Goal: Task Accomplishment & Management: Manage account settings

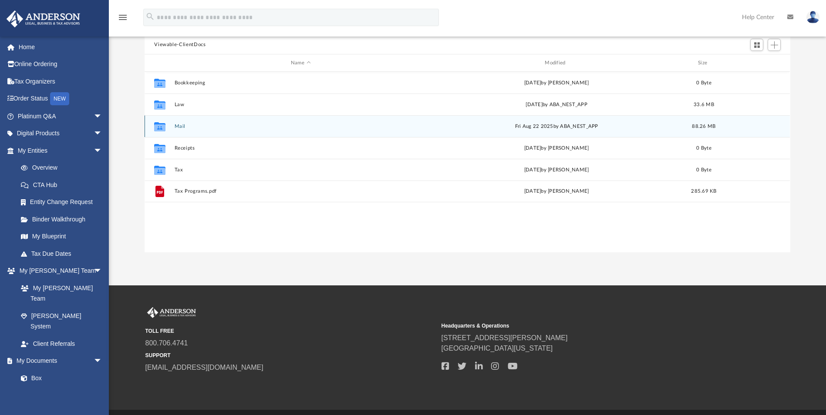
scroll to position [192, 639]
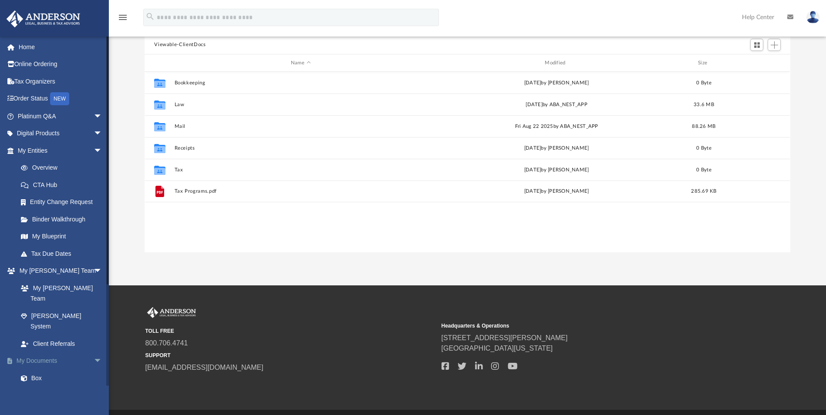
click at [50, 353] on link "My Documents arrow_drop_down" at bounding box center [60, 361] width 109 height 17
click at [31, 50] on link "Home" at bounding box center [60, 46] width 109 height 17
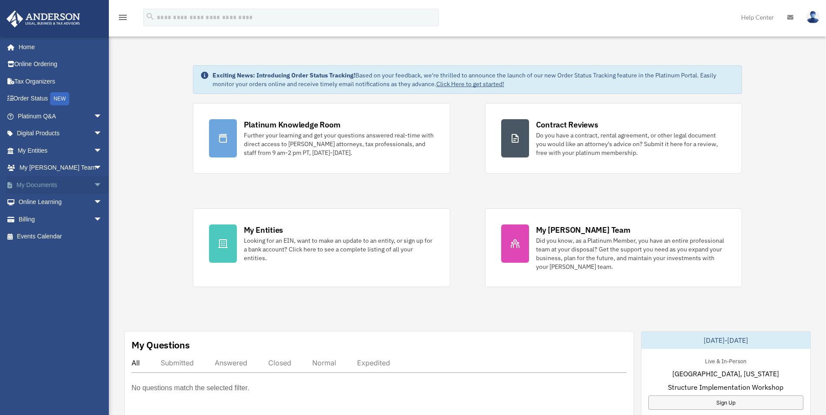
click at [45, 185] on link "My Documents arrow_drop_down" at bounding box center [60, 184] width 109 height 17
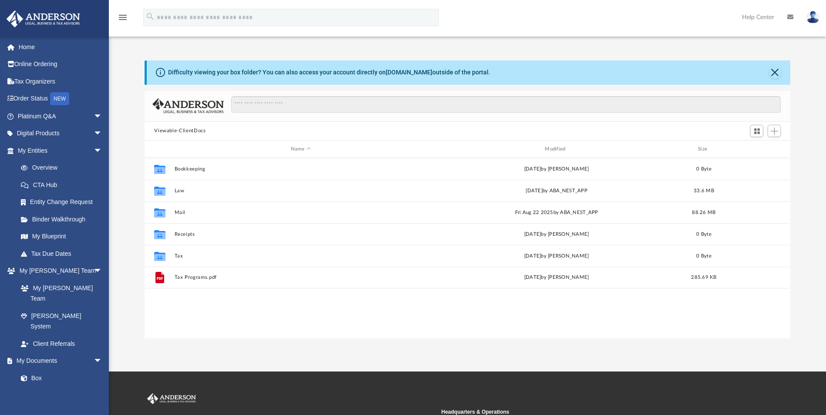
scroll to position [192, 639]
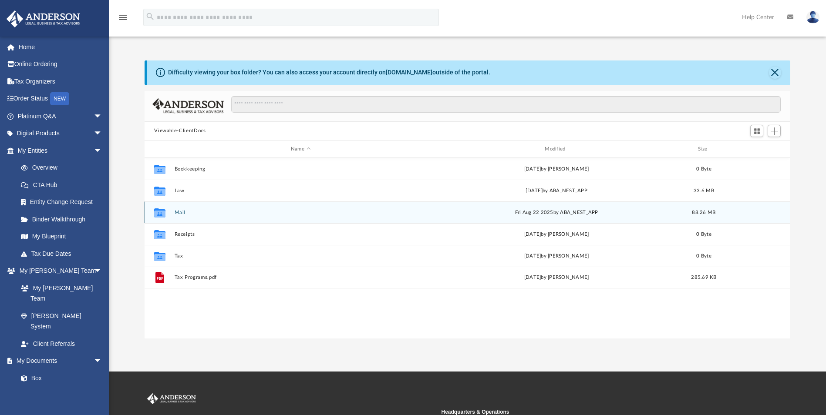
click at [180, 212] on button "Mail" at bounding box center [301, 213] width 252 height 6
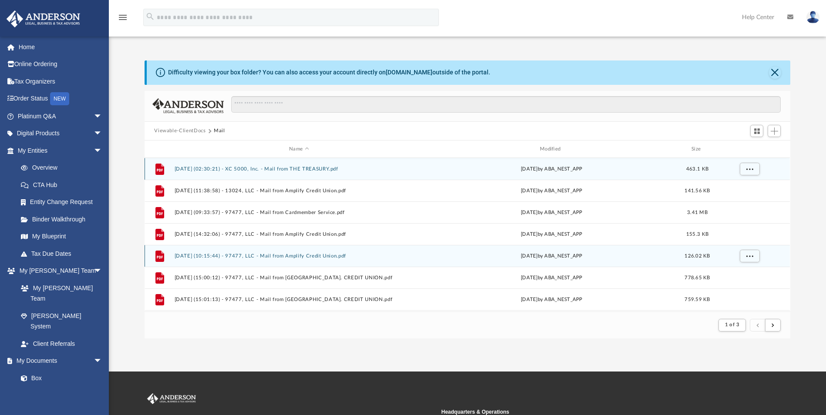
scroll to position [165, 639]
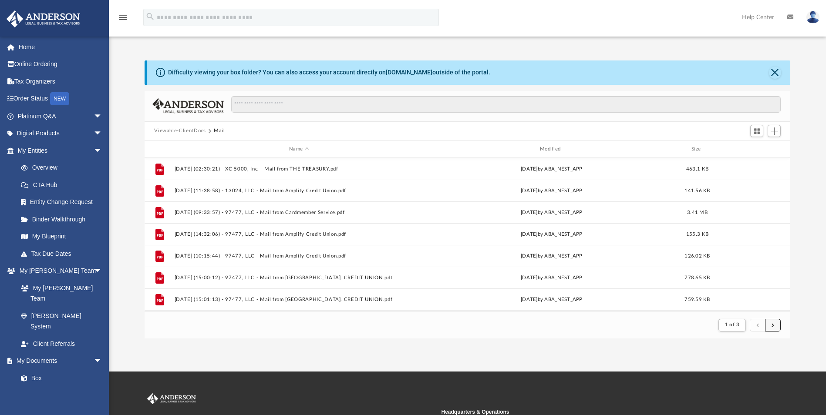
click at [771, 325] on span "submit" at bounding box center [772, 325] width 3 height 5
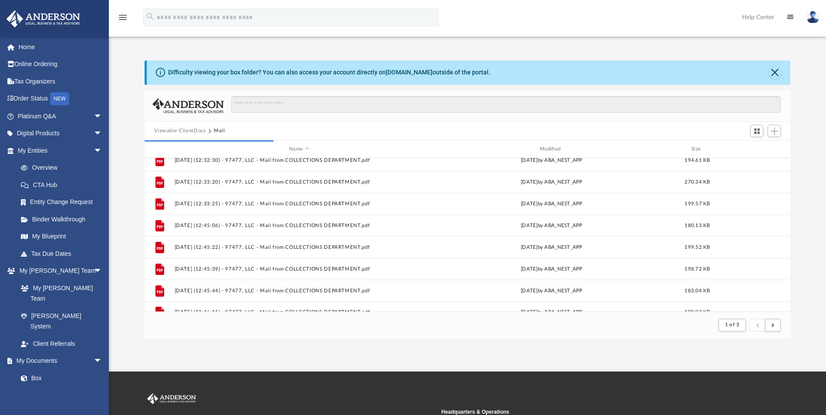
scroll to position [935, 0]
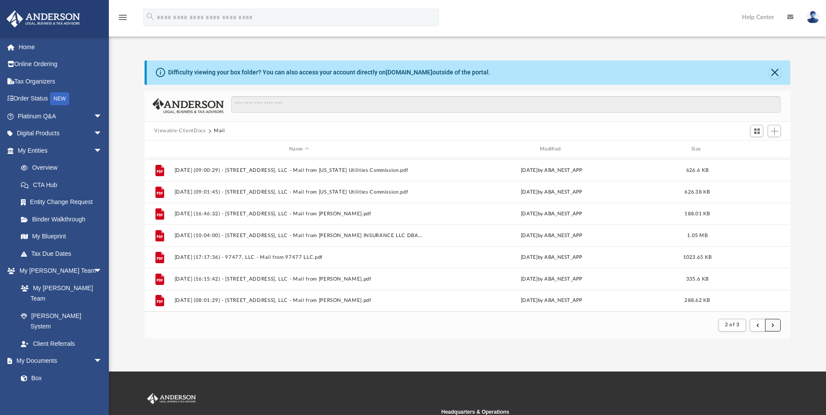
click at [773, 324] on span "submit" at bounding box center [772, 325] width 3 height 5
click at [772, 326] on span "submit" at bounding box center [772, 325] width 3 height 5
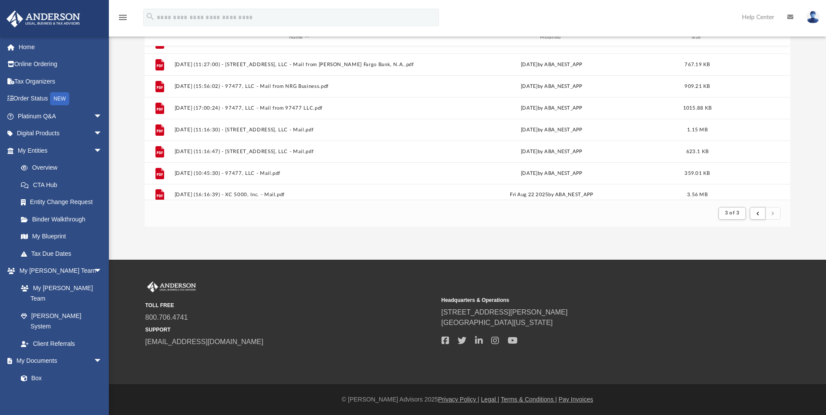
scroll to position [673, 0]
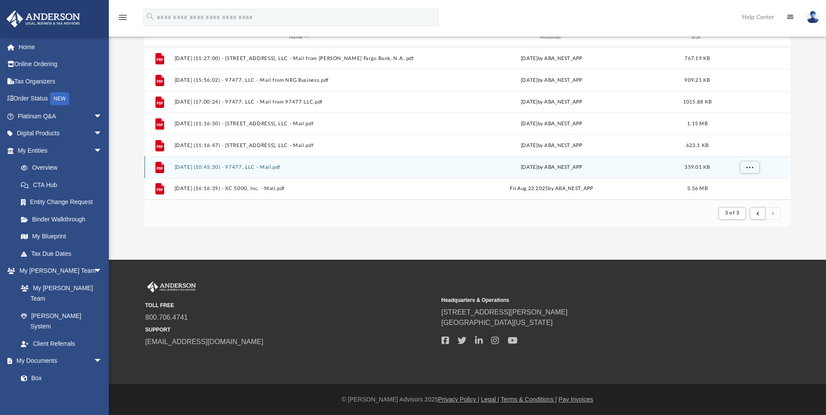
click at [255, 167] on button "[DATE] (10:45:30) - 97477, LLC - Mail.pdf" at bounding box center [299, 168] width 249 height 6
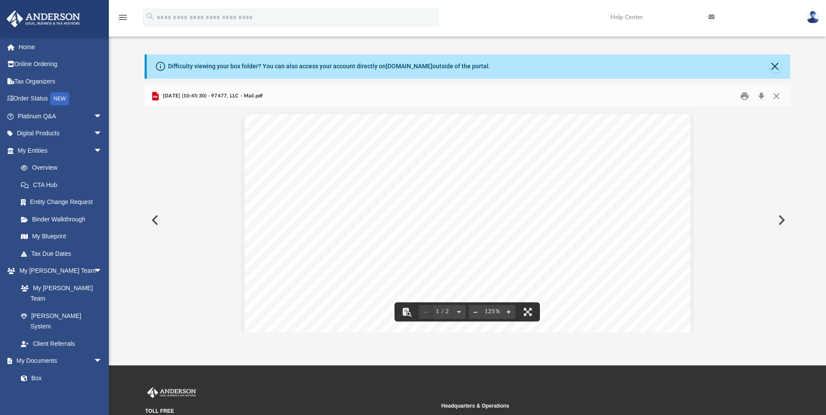
scroll to position [0, 0]
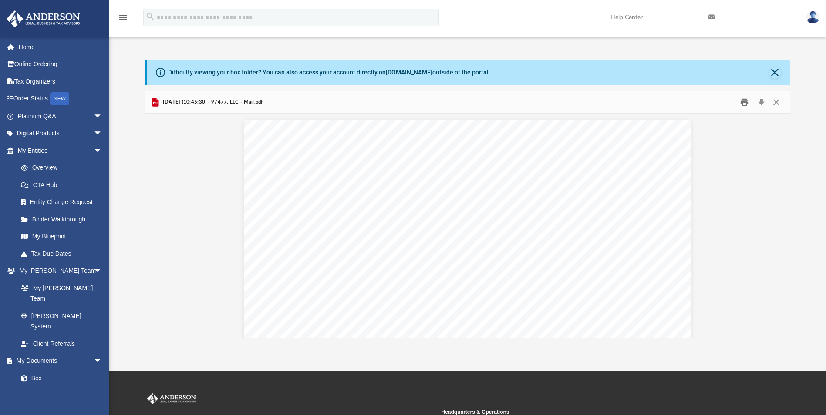
click at [743, 104] on button "Print" at bounding box center [744, 101] width 17 height 13
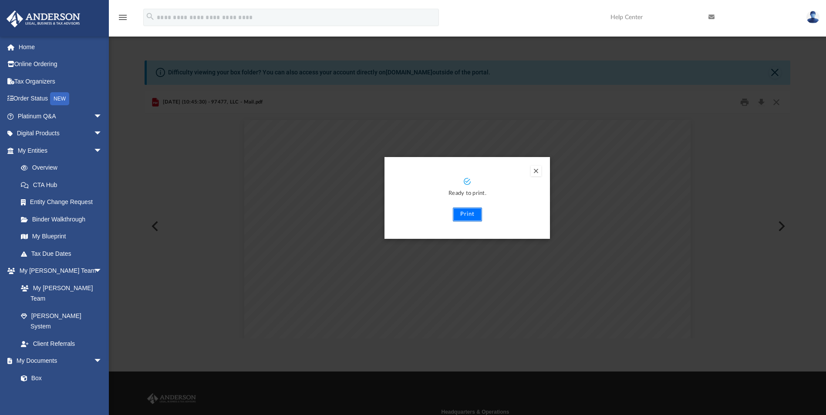
click at [468, 215] on button "Print" at bounding box center [467, 215] width 29 height 14
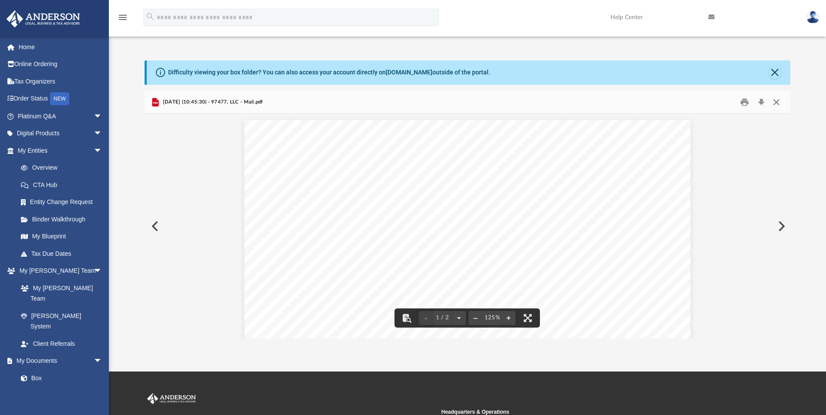
click at [777, 100] on button "Close" at bounding box center [776, 101] width 16 height 13
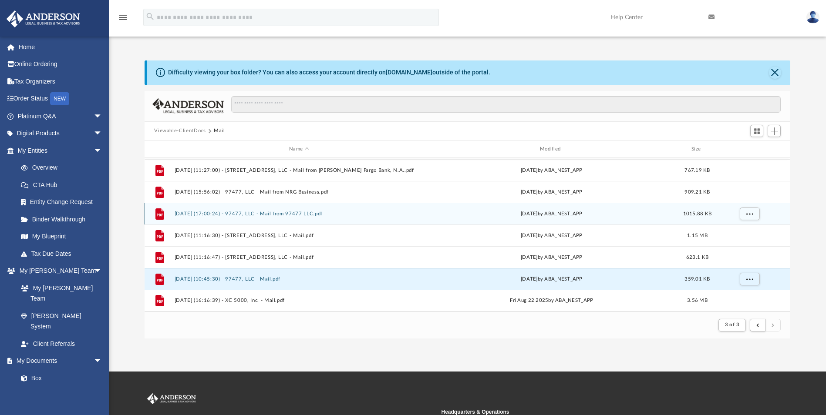
click at [253, 214] on button "[DATE] (17:00:24) - 97477, LLC - Mail from 97477 LLC.pdf" at bounding box center [299, 214] width 249 height 6
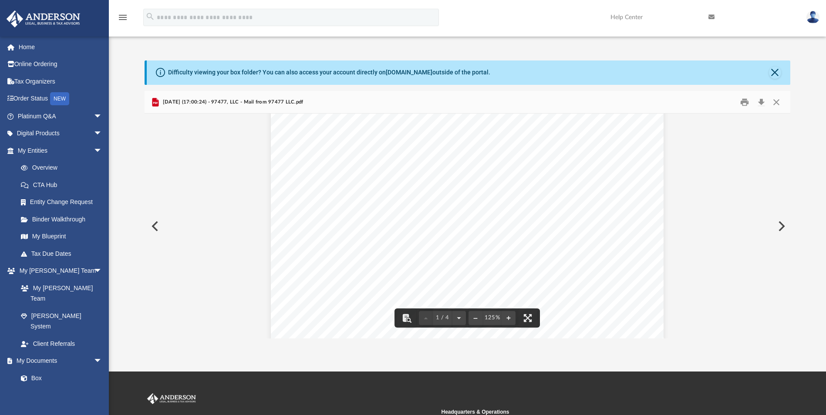
scroll to position [131, 0]
click at [745, 104] on button "Print" at bounding box center [744, 101] width 17 height 13
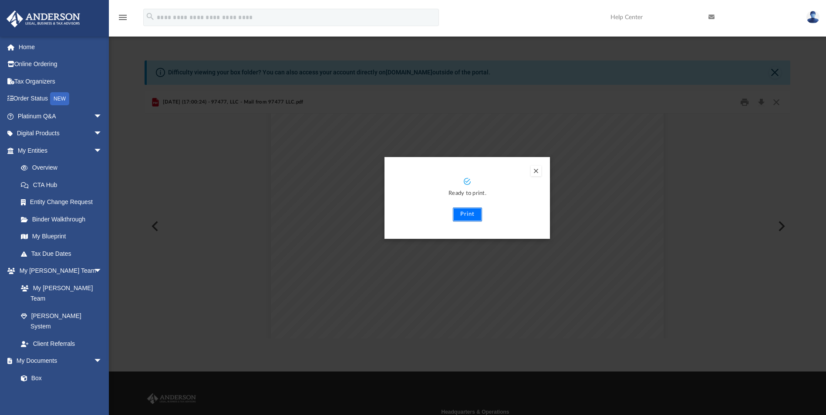
click at [466, 214] on button "Print" at bounding box center [467, 215] width 29 height 14
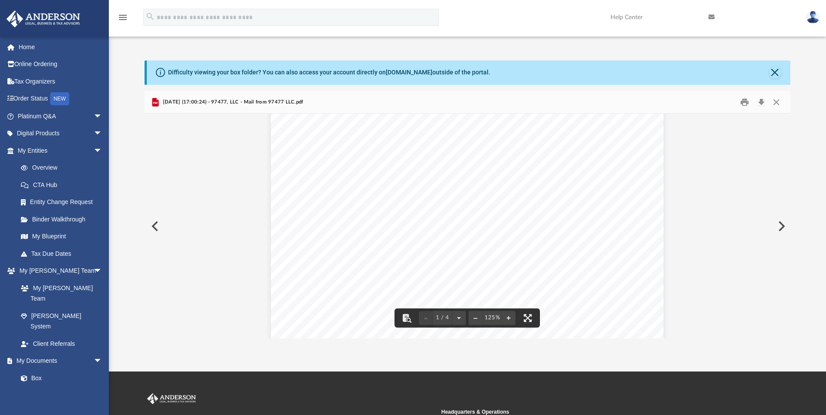
scroll to position [0, 0]
click at [777, 99] on button "Close" at bounding box center [776, 101] width 16 height 13
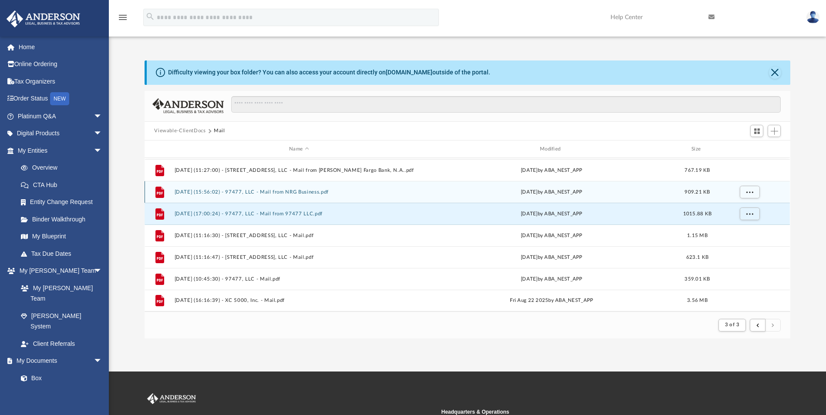
click at [300, 192] on button "[DATE] (15:56:02) - 97477, LLC - Mail from NRG Business.pdf" at bounding box center [299, 192] width 249 height 6
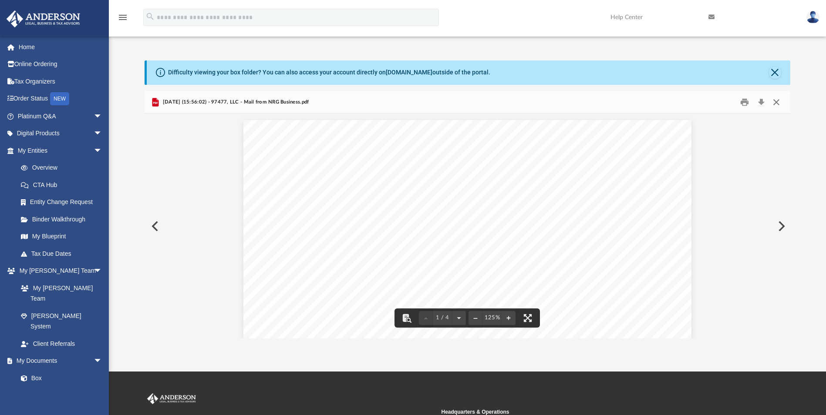
click at [775, 101] on button "Close" at bounding box center [776, 101] width 16 height 13
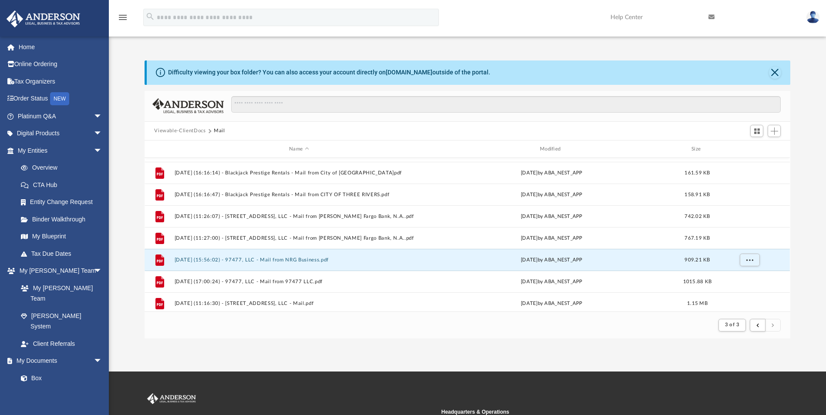
scroll to position [586, 0]
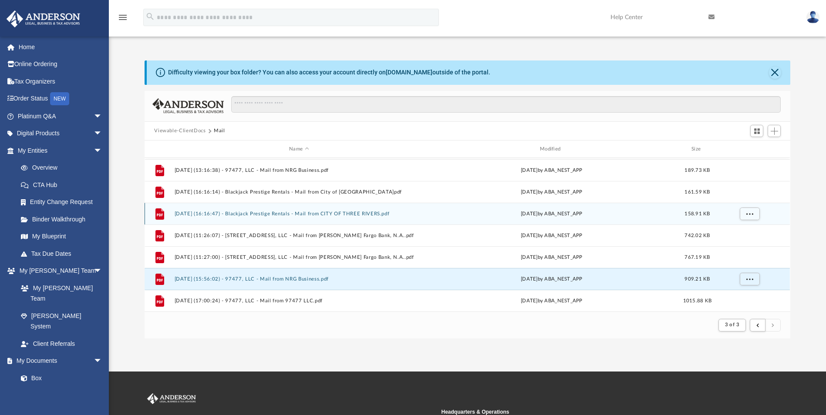
click at [293, 217] on button "[DATE] (16:16:47) - Blackjack Prestige Rentals - Mail from CITY OF THREE RIVERS…" at bounding box center [299, 214] width 249 height 6
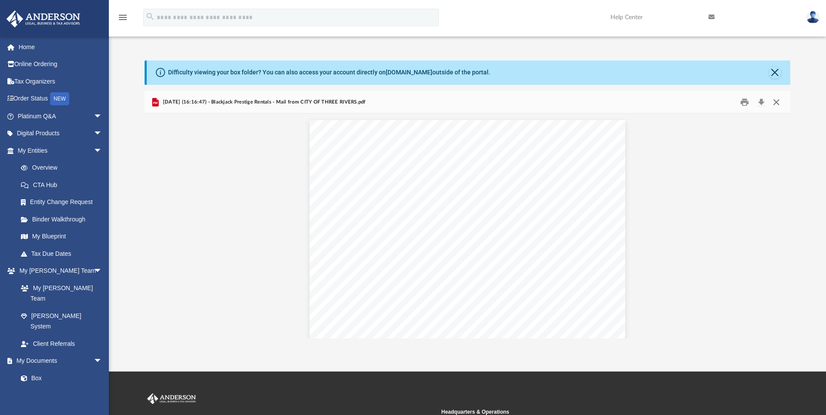
click at [775, 102] on button "Close" at bounding box center [776, 101] width 16 height 13
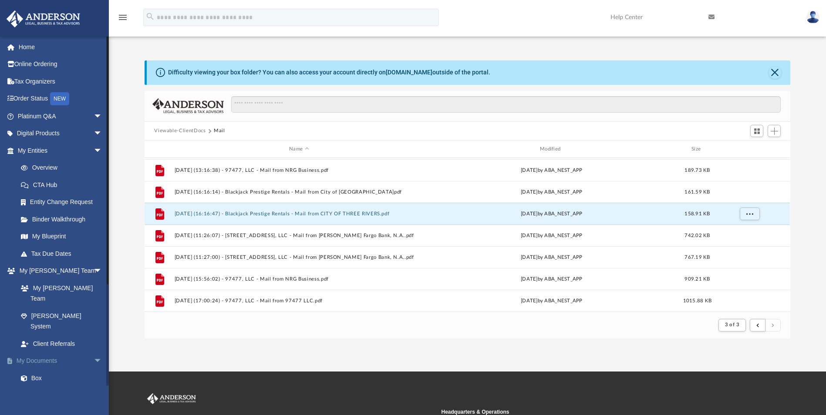
click at [33, 353] on link "My Documents arrow_drop_down" at bounding box center [60, 361] width 109 height 17
